Goal: Task Accomplishment & Management: Manage account settings

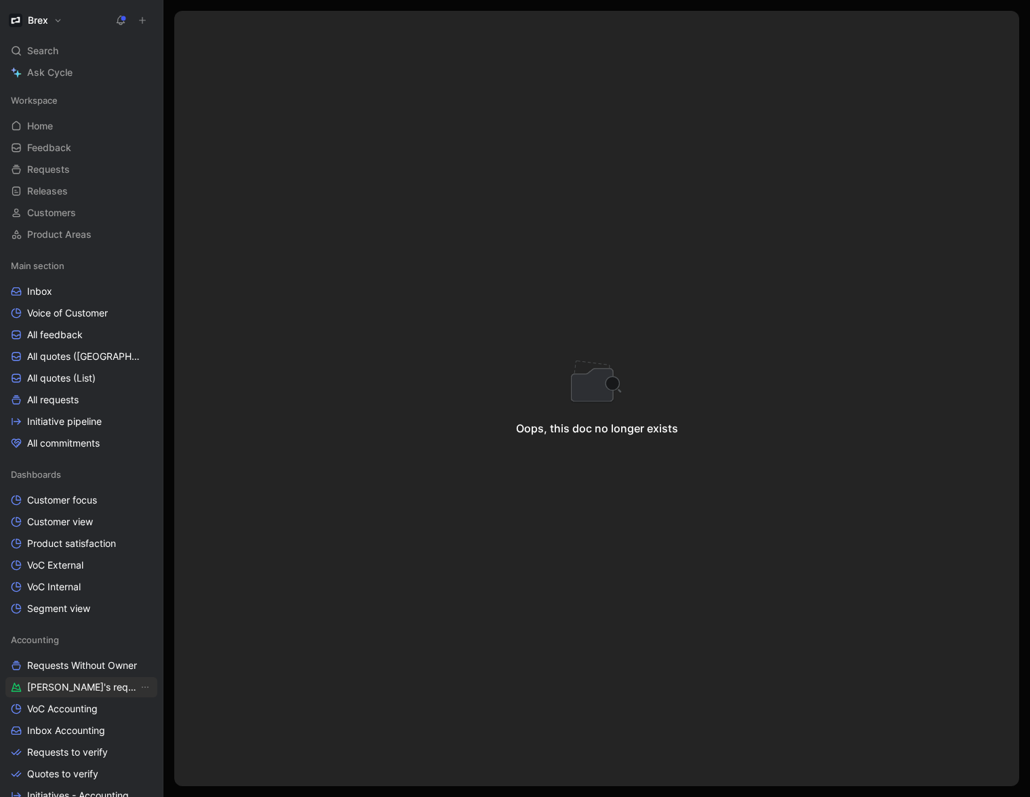
click at [77, 688] on span "[PERSON_NAME]'s requests" at bounding box center [82, 688] width 111 height 14
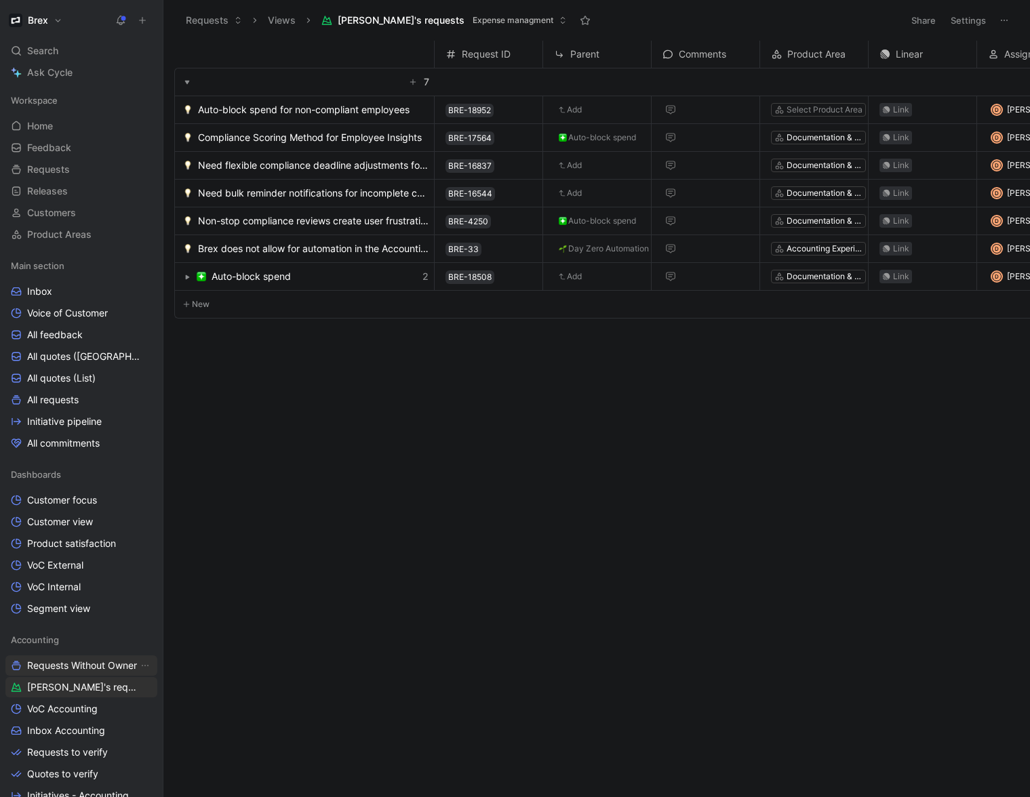
click at [95, 669] on span "Requests Without Owner" at bounding box center [82, 666] width 110 height 14
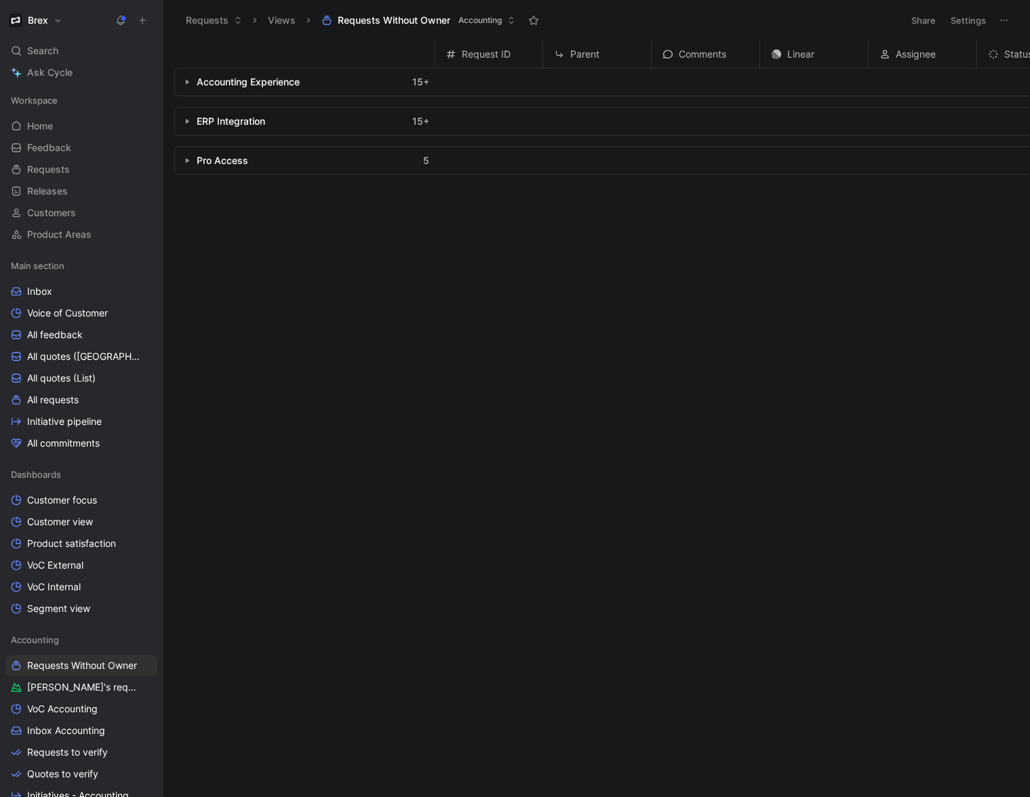
click at [188, 80] on icon "button" at bounding box center [186, 81] width 5 height 5
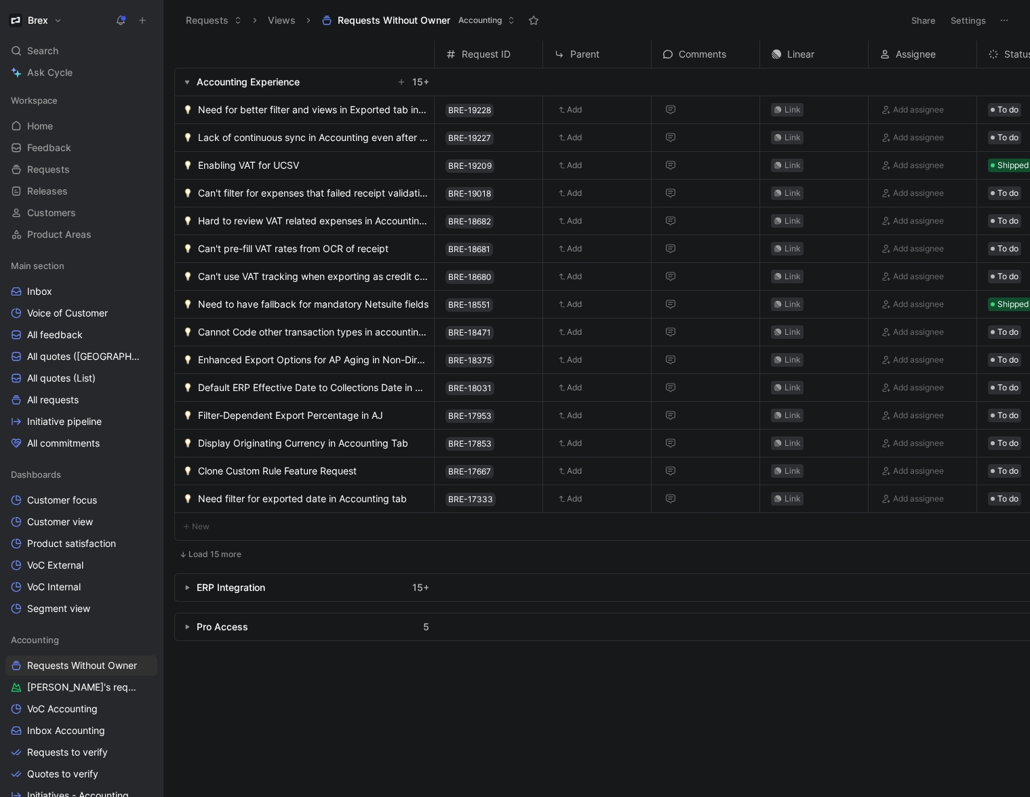
click at [184, 81] on icon "button" at bounding box center [186, 81] width 5 height 5
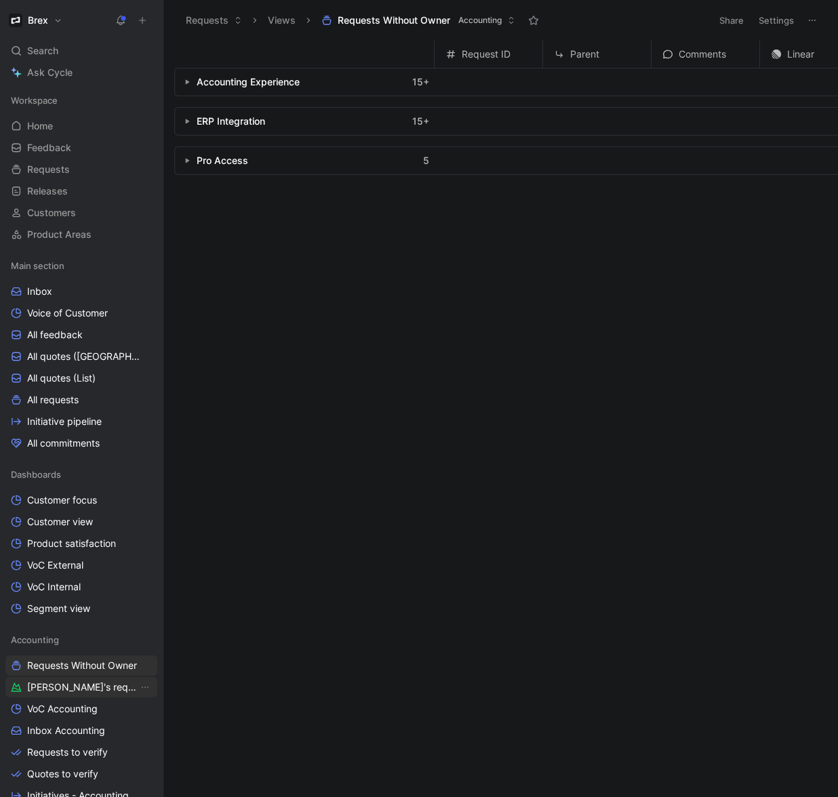
click at [60, 688] on span "[PERSON_NAME]'s requests" at bounding box center [82, 688] width 111 height 14
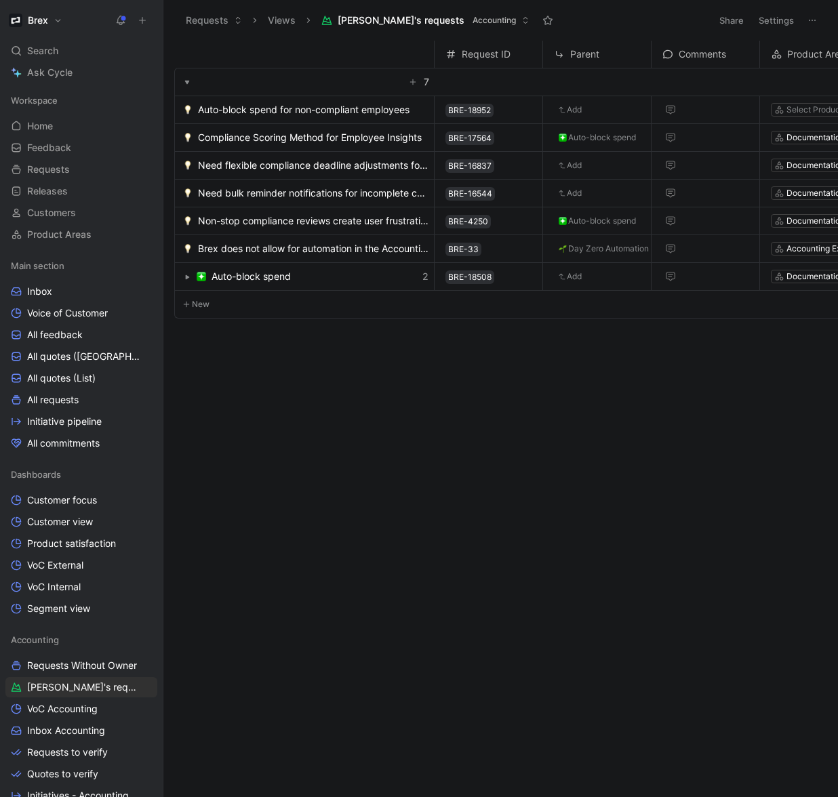
click at [186, 276] on use "button" at bounding box center [188, 277] width 4 height 5
click at [189, 276] on icon "button" at bounding box center [186, 277] width 5 height 5
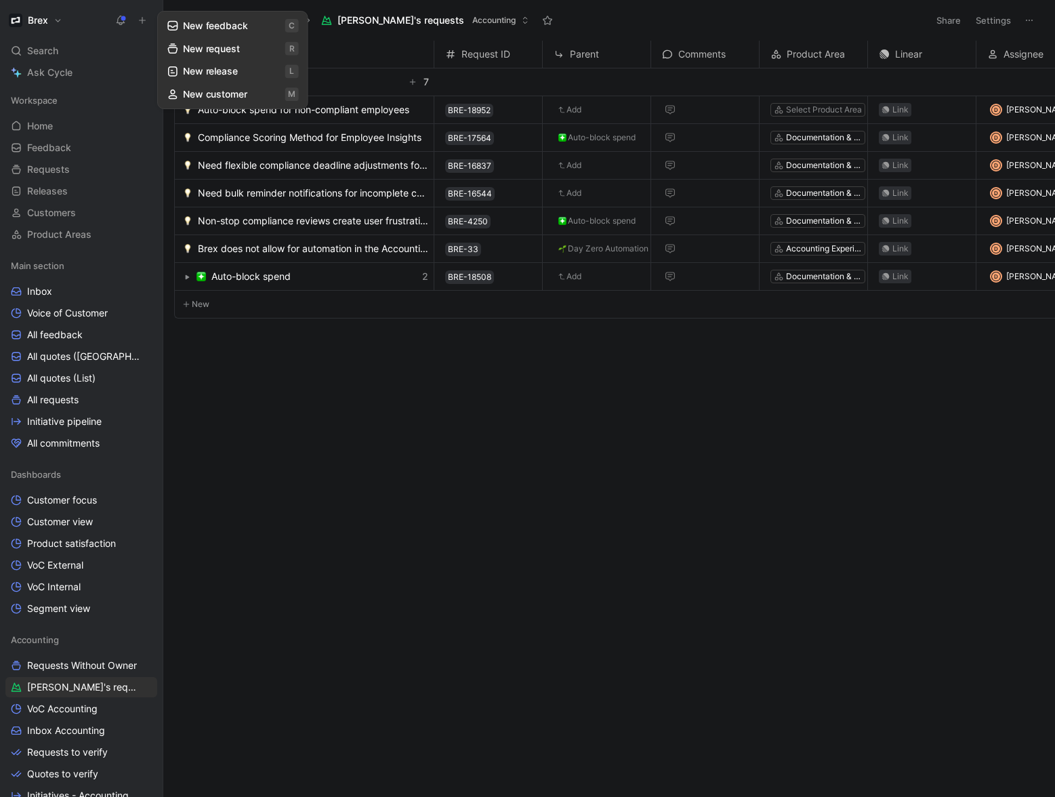
click at [142, 18] on use at bounding box center [143, 21] width 6 height 6
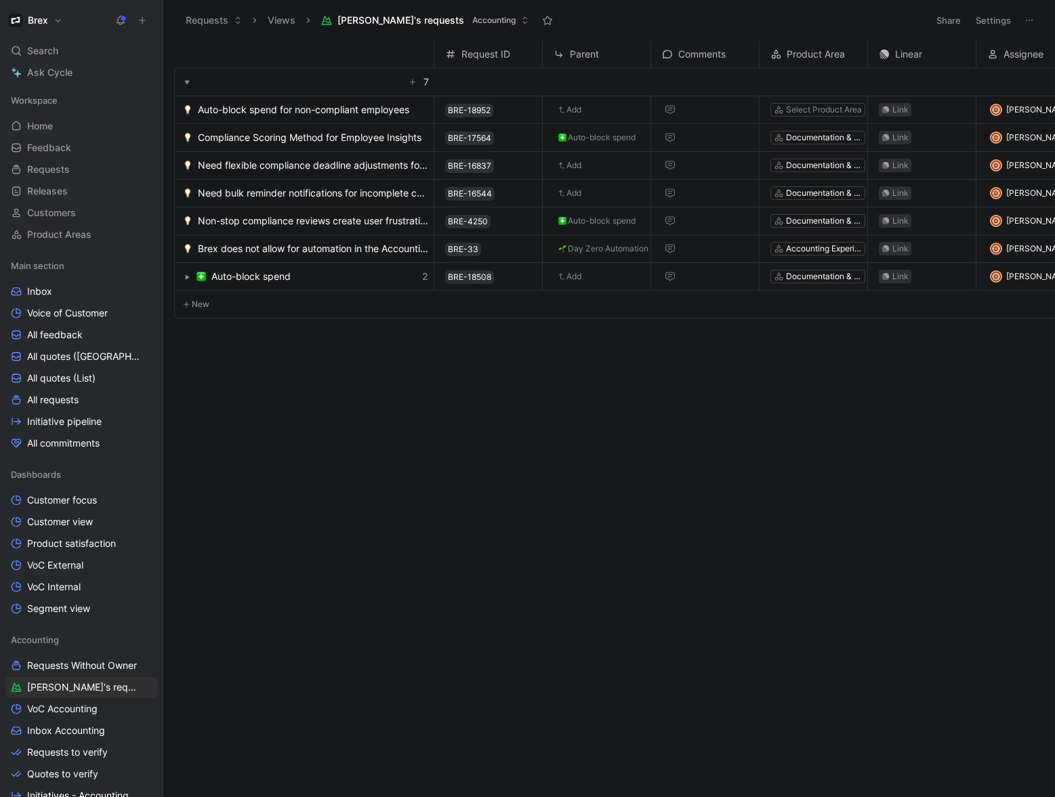
click at [46, 22] on h1 "Brex" at bounding box center [38, 20] width 20 height 12
click at [156, 403] on div at bounding box center [527, 398] width 1055 height 797
click at [250, 384] on div "Request ID Parent Comments Product Area Linear Assignee Status 7 Auto-block spe…" at bounding box center [614, 416] width 881 height 751
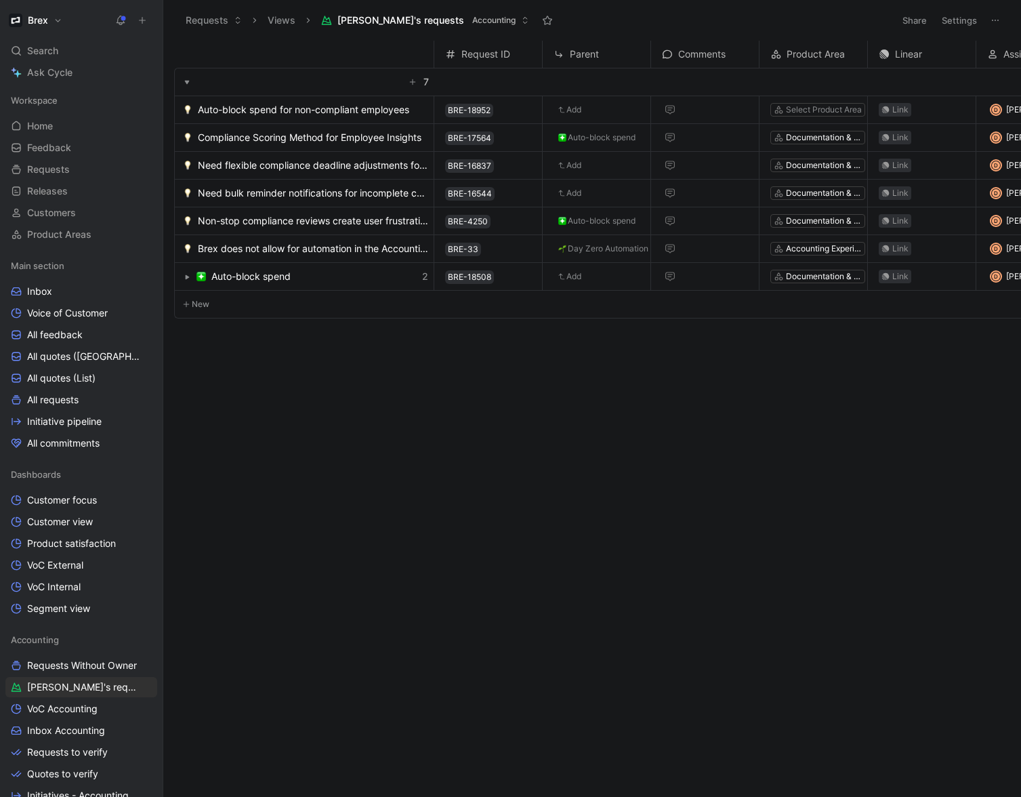
click at [542, 21] on icon at bounding box center [547, 20] width 11 height 11
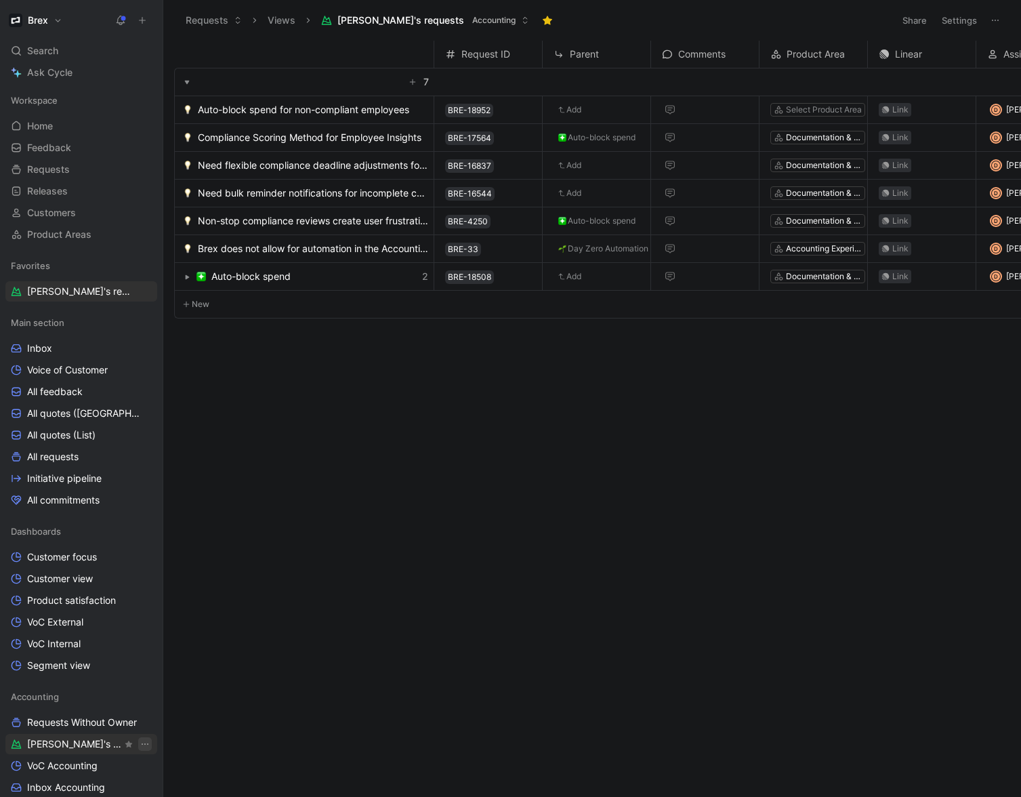
click at [140, 746] on icon "View actions" at bounding box center [145, 744] width 11 height 11
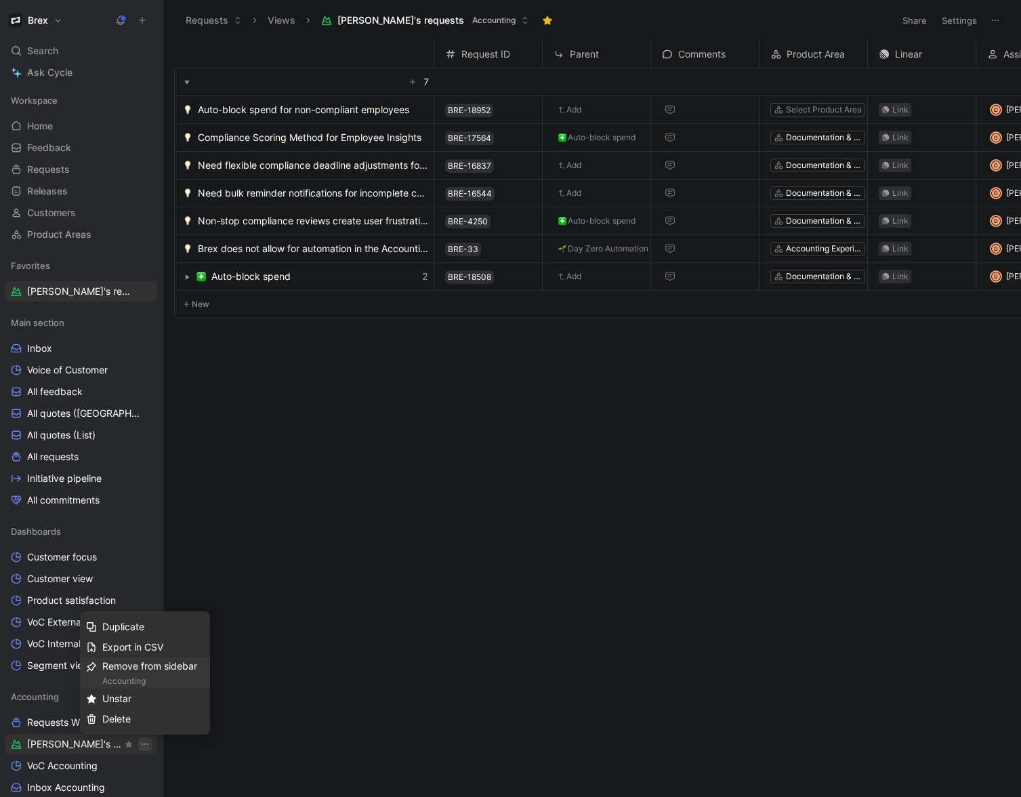
click at [138, 676] on div "Accounting" at bounding box center [153, 681] width 102 height 14
